Goal: Navigation & Orientation: Find specific page/section

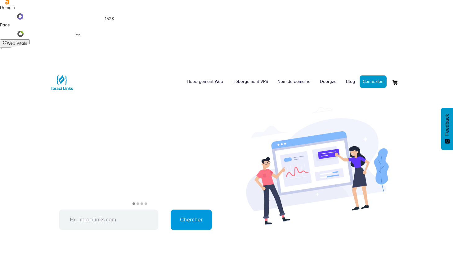
scroll to position [293, 0]
click at [349, 72] on link "Blog" at bounding box center [350, 81] width 18 height 19
